Goal: Navigation & Orientation: Find specific page/section

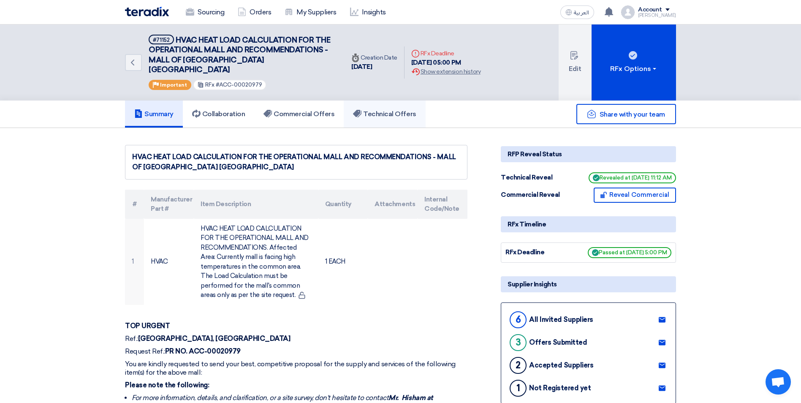
click at [382, 110] on h5 "Technical Offers" at bounding box center [384, 114] width 63 height 8
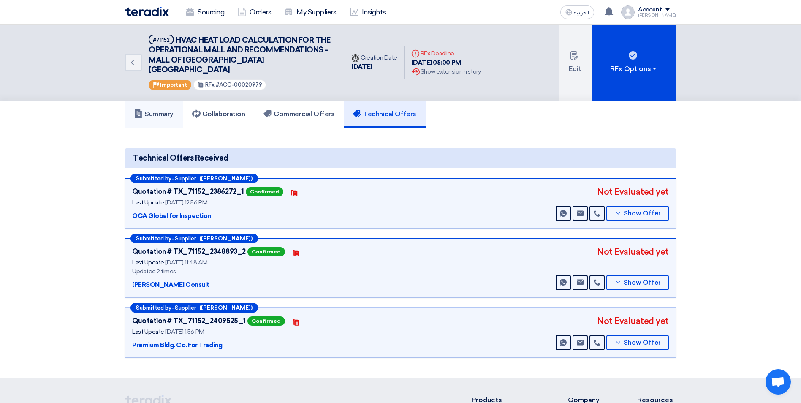
click at [174, 110] on h5 "Summary" at bounding box center [153, 114] width 39 height 8
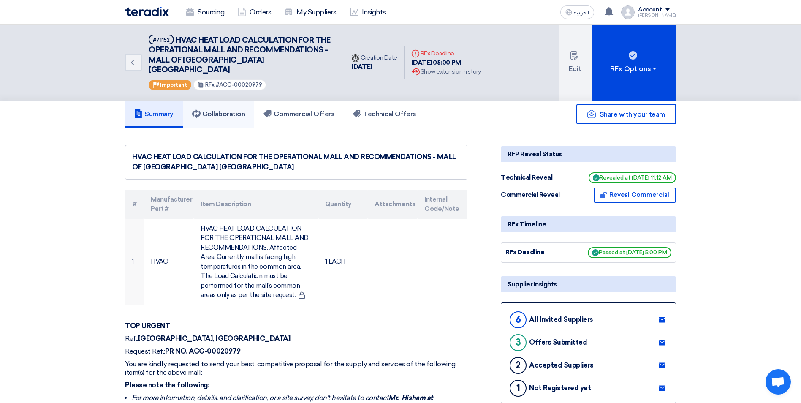
click at [226, 110] on h5 "Collaboration" at bounding box center [218, 114] width 53 height 8
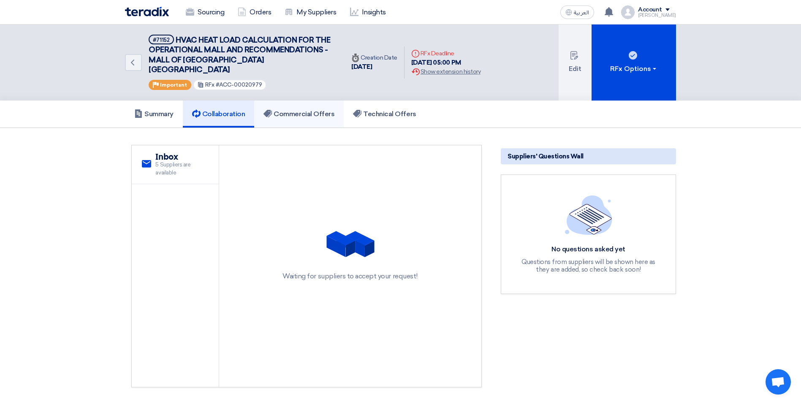
click at [294, 110] on h5 "Commercial Offers" at bounding box center [298, 114] width 71 height 8
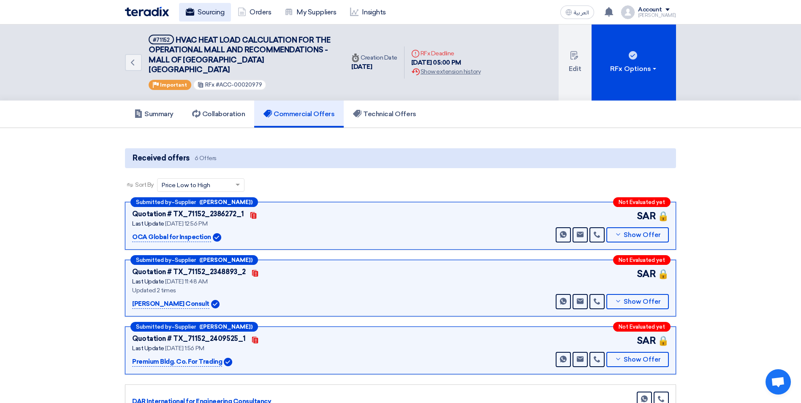
click at [200, 9] on link "Sourcing" at bounding box center [205, 12] width 52 height 19
